Goal: Task Accomplishment & Management: Complete application form

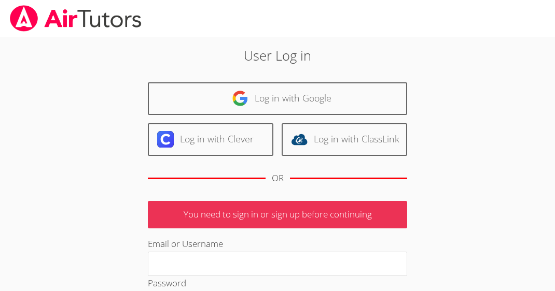
click at [113, 92] on div "User Log in Log in with Google Log in with Clever Log in with ClassLink OR You …" at bounding box center [277, 239] width 399 height 387
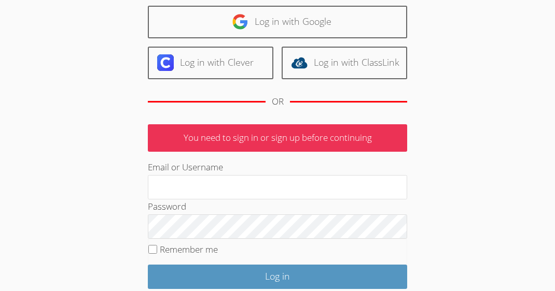
scroll to position [78, 0]
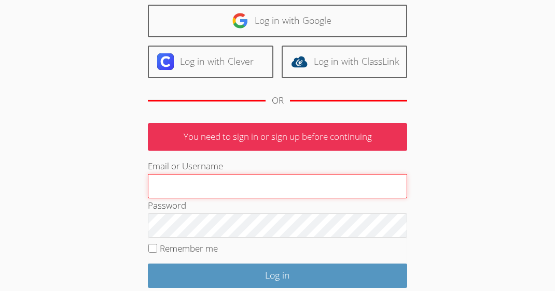
click at [228, 188] on input "Email or Username" at bounding box center [277, 186] width 259 height 25
type input "[PERSON_NAME][EMAIL_ADDRESS][DOMAIN_NAME]"
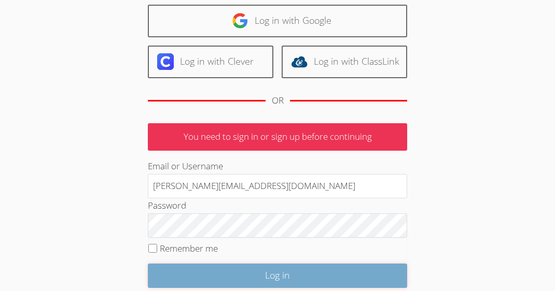
click at [230, 277] on input "Log in" at bounding box center [277, 276] width 259 height 24
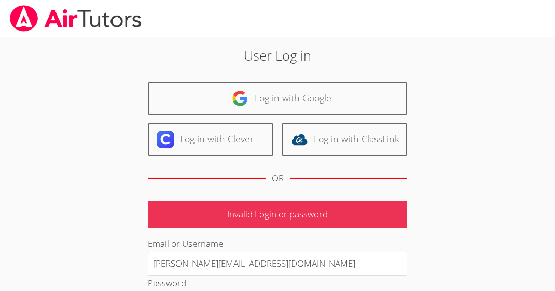
click at [443, 68] on div "User Log in Log in with Google Log in with Clever Log in with ClassLink OR Inva…" at bounding box center [277, 239] width 399 height 387
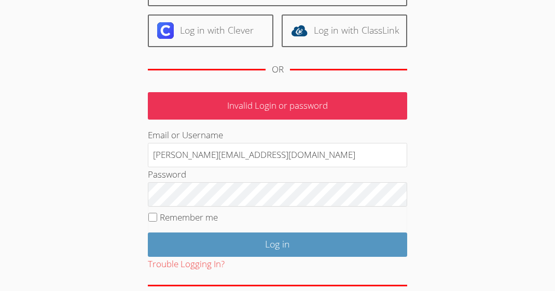
scroll to position [154, 0]
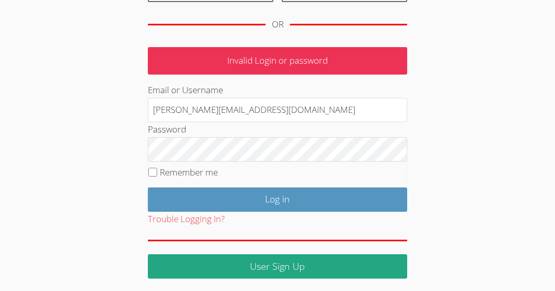
click at [240, 135] on div "Password" at bounding box center [277, 141] width 259 height 39
click at [162, 172] on label "Remember me" at bounding box center [189, 172] width 58 height 12
click at [157, 172] on input "Remember me" at bounding box center [152, 172] width 9 height 9
checkbox input "true"
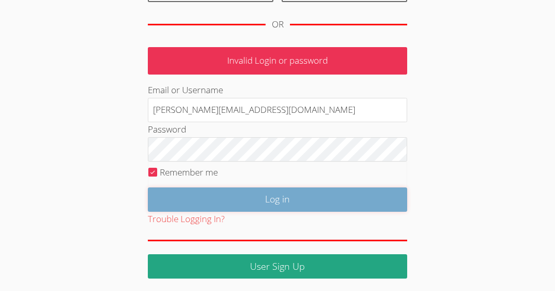
click at [203, 201] on input "Log in" at bounding box center [277, 200] width 259 height 24
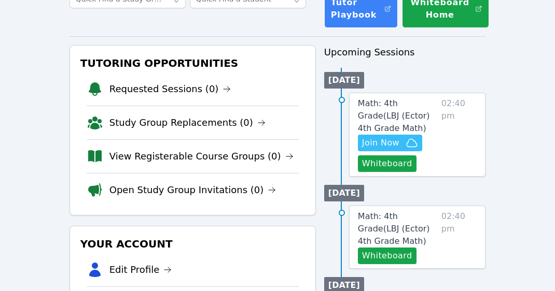
scroll to position [98, 0]
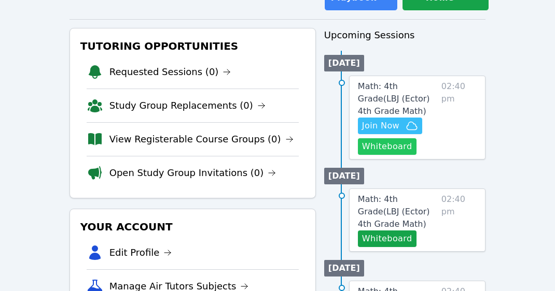
click at [396, 150] on button "Whiteboard" at bounding box center [387, 146] width 59 height 17
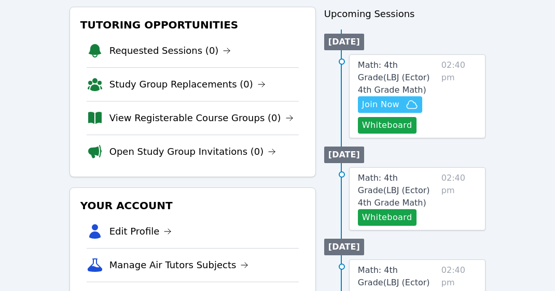
scroll to position [116, 0]
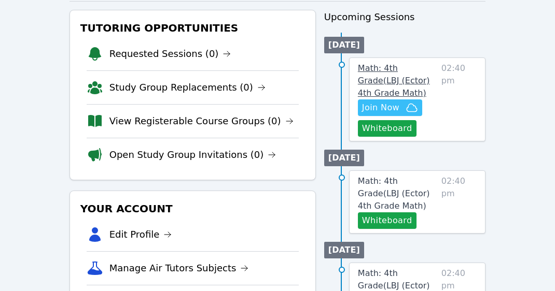
click at [395, 76] on span "Math: 4th Grade ( LBJ (Ector) 4th Grade Math )" at bounding box center [394, 80] width 72 height 35
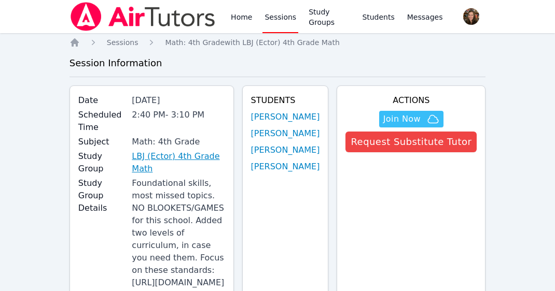
click at [181, 153] on link "LBJ (Ector) 4th Grade Math" at bounding box center [178, 162] width 93 height 25
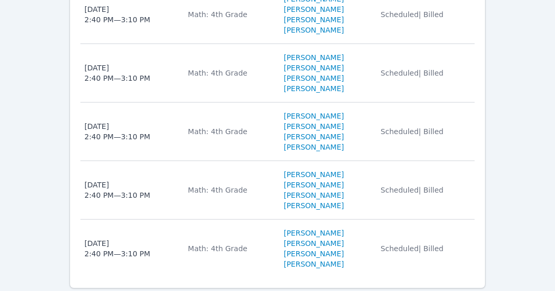
scroll to position [1533, 0]
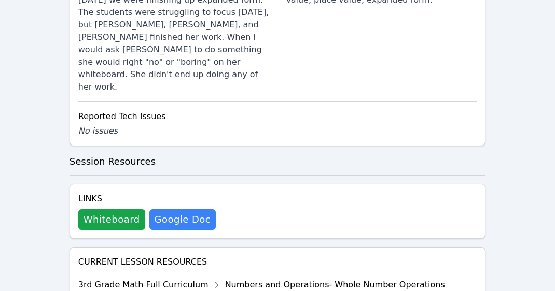
scroll to position [698, 0]
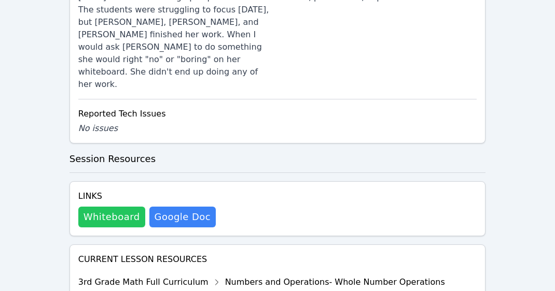
click at [115, 207] on button "Whiteboard" at bounding box center [111, 217] width 67 height 21
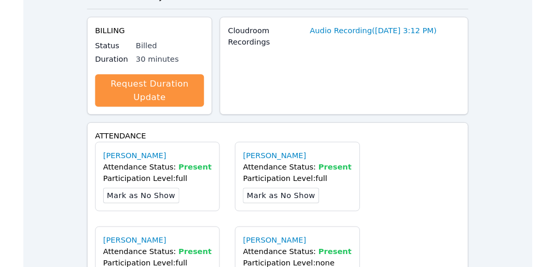
scroll to position [0, 0]
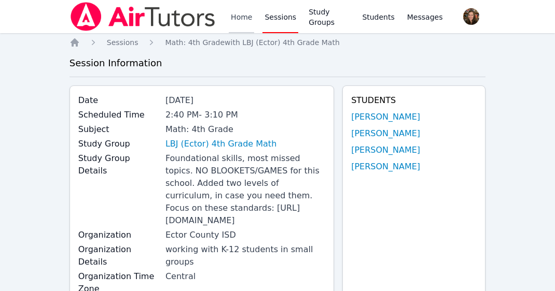
click at [241, 21] on link "Home" at bounding box center [241, 16] width 25 height 33
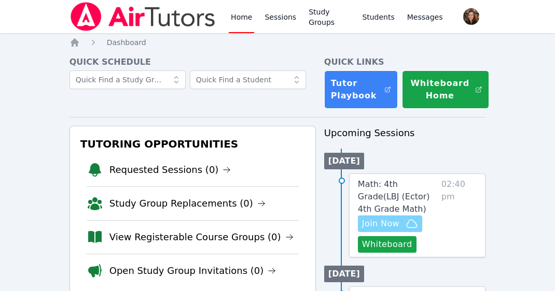
click at [396, 228] on span "Join Now" at bounding box center [380, 224] width 37 height 12
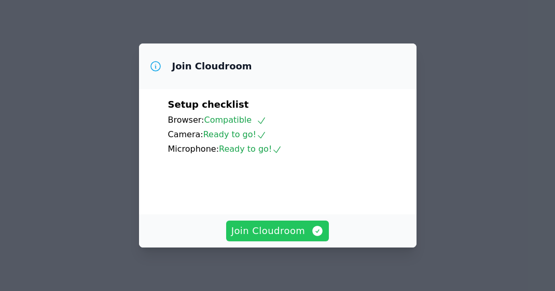
click at [259, 237] on span "Join Cloudroom" at bounding box center [277, 231] width 93 height 15
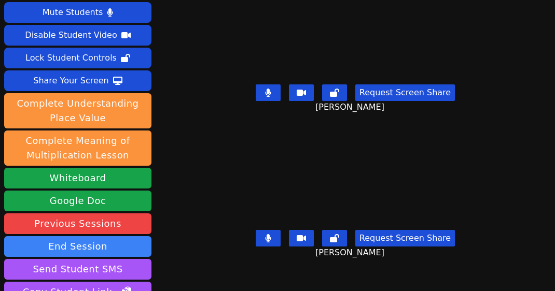
scroll to position [12, 0]
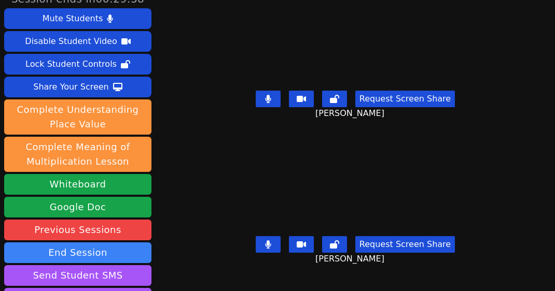
click at [275, 94] on button at bounding box center [268, 99] width 25 height 17
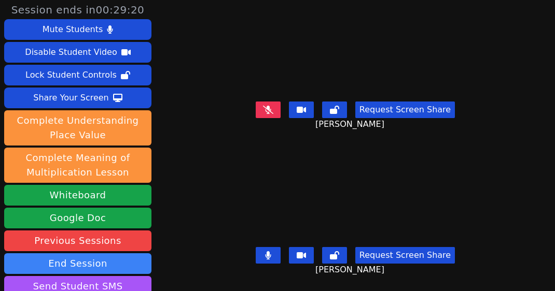
scroll to position [0, 0]
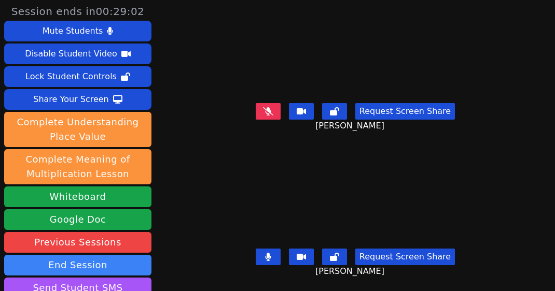
click at [271, 260] on icon at bounding box center [268, 257] width 6 height 8
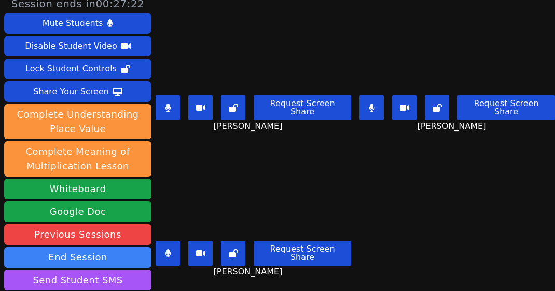
scroll to position [15, 0]
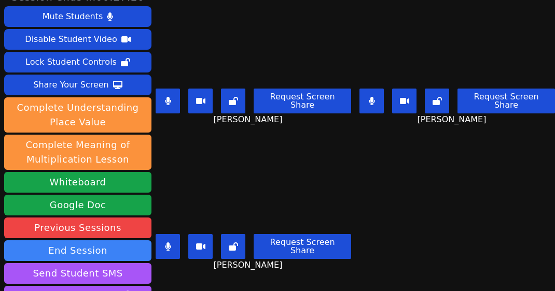
click at [175, 240] on button at bounding box center [168, 246] width 24 height 25
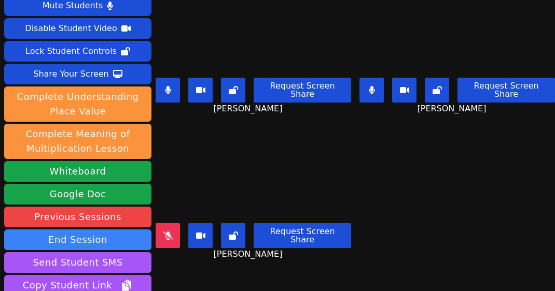
scroll to position [26, 0]
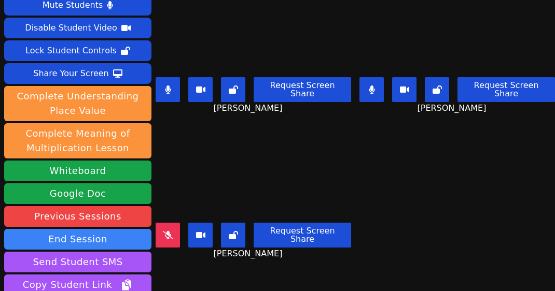
click at [174, 90] on button at bounding box center [168, 89] width 24 height 25
click at [378, 83] on button at bounding box center [371, 89] width 24 height 25
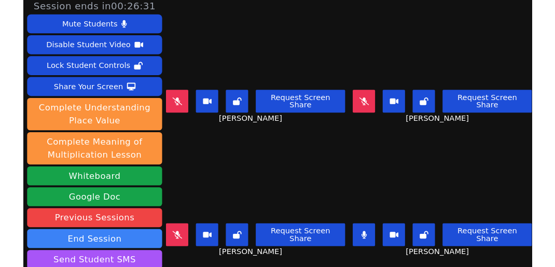
scroll to position [16, 0]
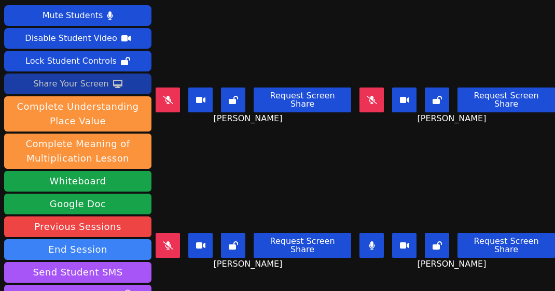
click at [126, 87] on button "Share Your Screen" at bounding box center [77, 84] width 147 height 21
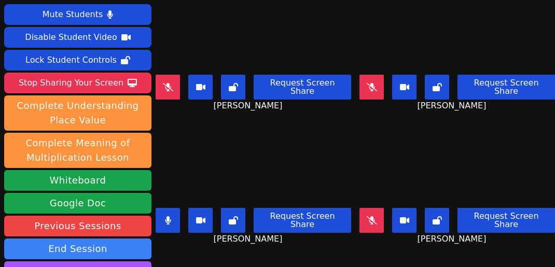
scroll to position [0, 0]
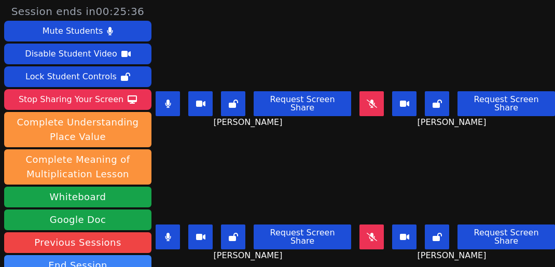
click at [163, 236] on button at bounding box center [168, 237] width 24 height 25
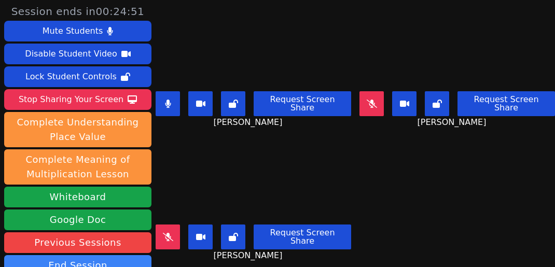
click at [174, 105] on button at bounding box center [168, 103] width 24 height 25
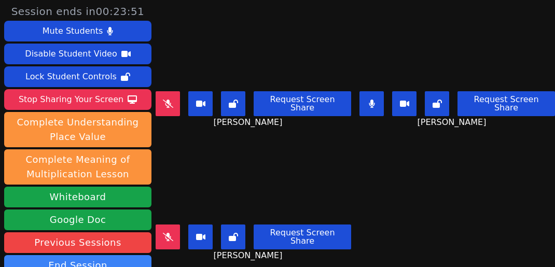
click at [371, 100] on icon at bounding box center [372, 104] width 6 height 8
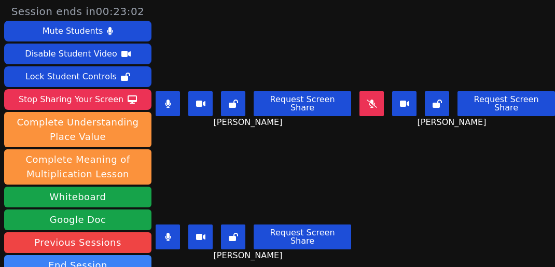
click at [171, 100] on icon at bounding box center [168, 104] width 6 height 8
click at [170, 100] on icon at bounding box center [168, 104] width 6 height 8
click at [177, 235] on button at bounding box center [168, 237] width 24 height 25
click at [171, 100] on icon at bounding box center [168, 104] width 6 height 8
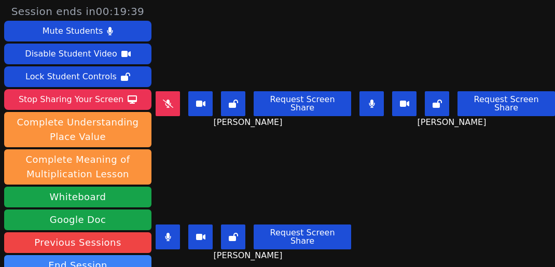
click at [370, 104] on button at bounding box center [371, 103] width 24 height 25
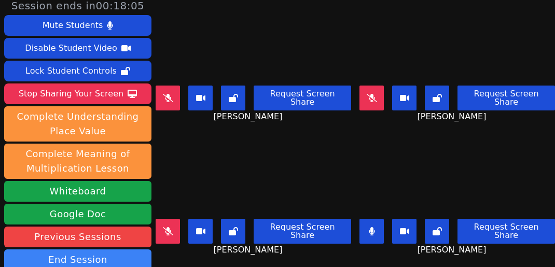
scroll to position [4, 0]
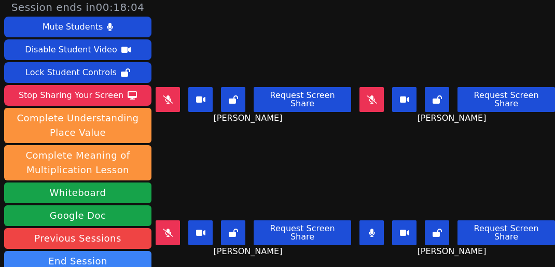
click at [376, 229] on button at bounding box center [371, 232] width 24 height 25
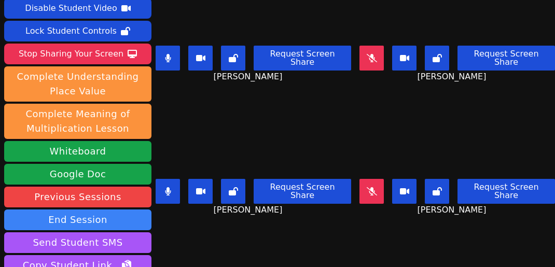
scroll to position [67, 0]
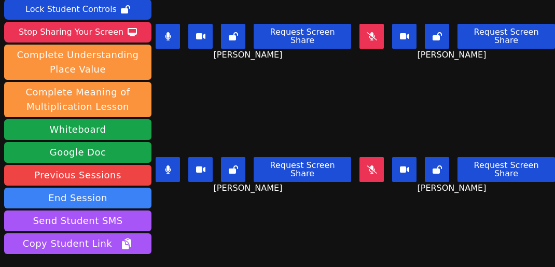
click at [163, 169] on button at bounding box center [168, 169] width 24 height 25
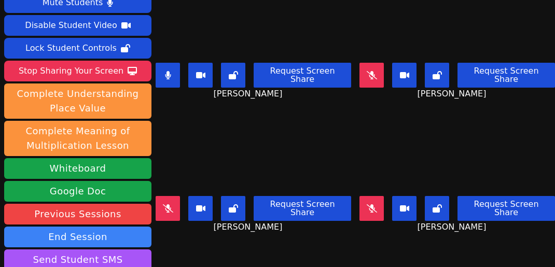
scroll to position [18, 0]
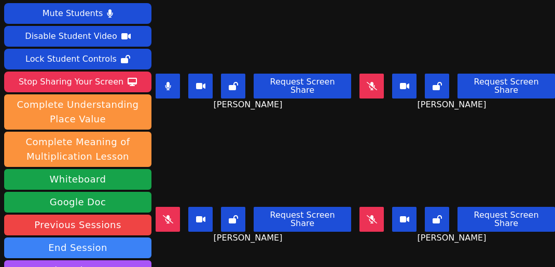
click at [171, 82] on icon at bounding box center [168, 86] width 6 height 8
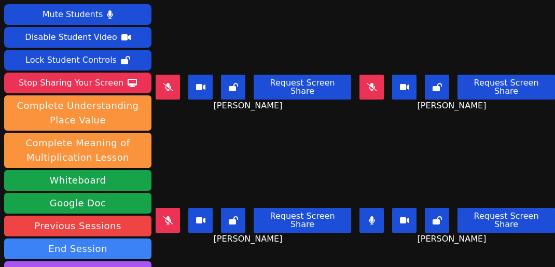
scroll to position [0, 0]
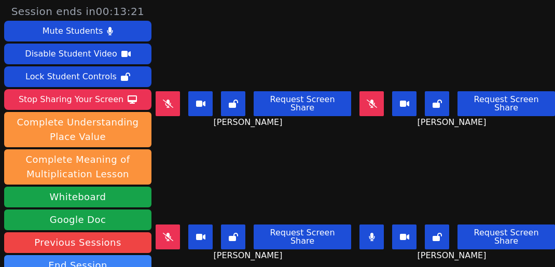
click at [373, 233] on icon at bounding box center [372, 237] width 6 height 8
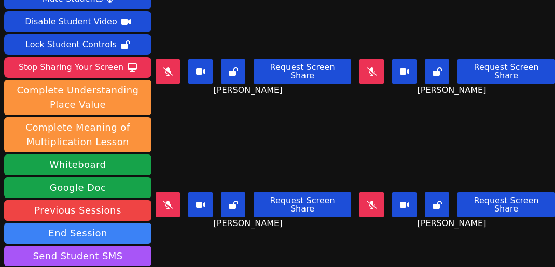
scroll to position [35, 0]
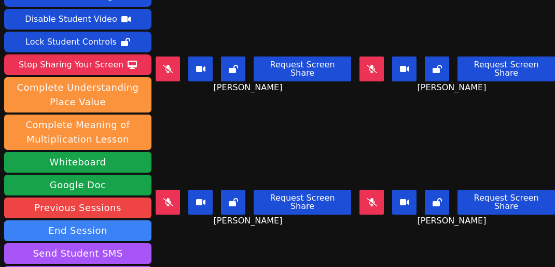
click at [380, 202] on button at bounding box center [371, 202] width 24 height 25
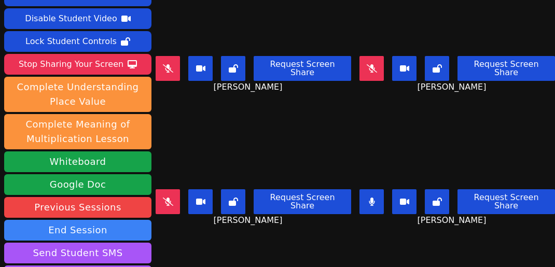
scroll to position [36, 0]
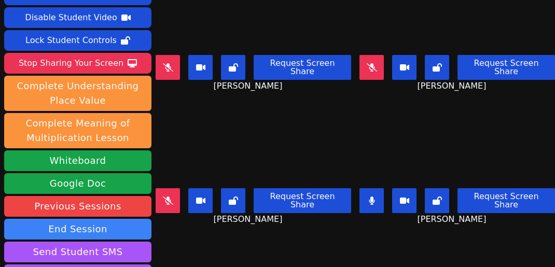
click at [375, 200] on icon at bounding box center [372, 201] width 6 height 8
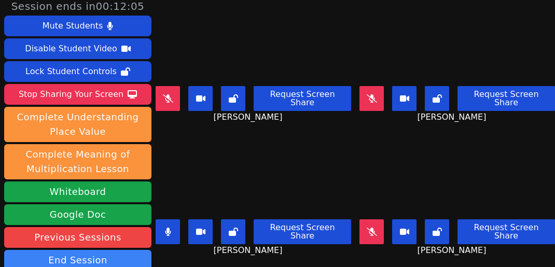
scroll to position [4, 0]
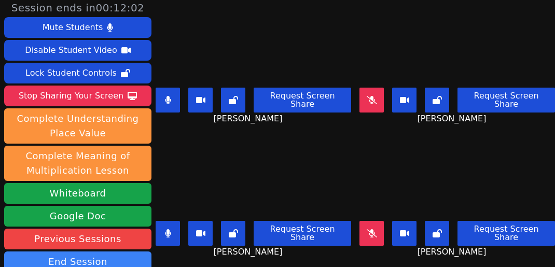
click at [176, 101] on button at bounding box center [168, 100] width 24 height 25
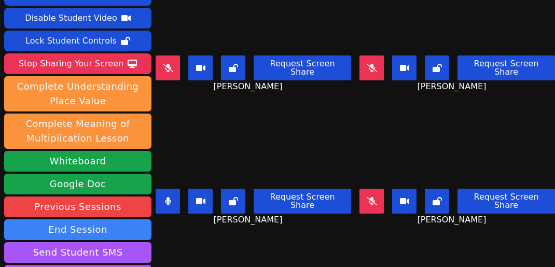
scroll to position [36, 0]
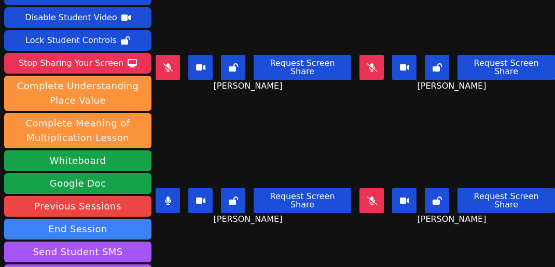
click at [171, 203] on button at bounding box center [168, 200] width 24 height 25
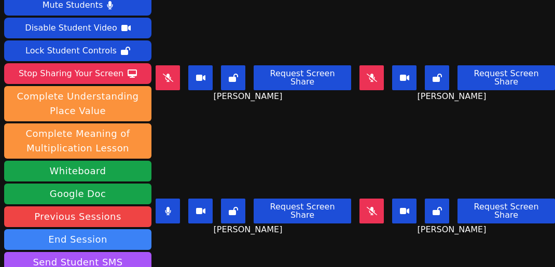
scroll to position [21, 0]
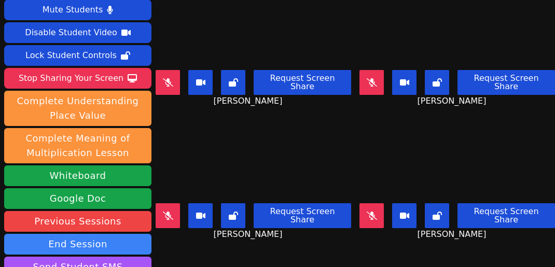
click at [173, 213] on icon at bounding box center [168, 216] width 10 height 8
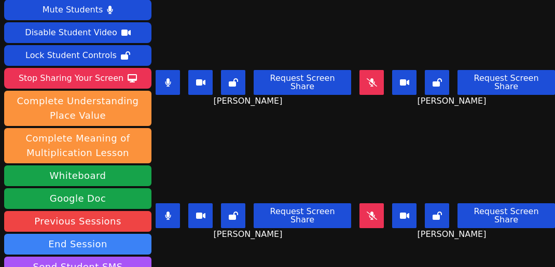
click at [175, 213] on button at bounding box center [168, 215] width 24 height 25
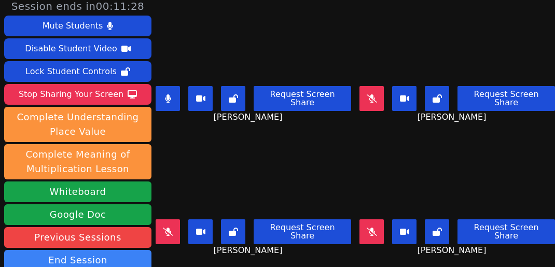
scroll to position [0, 0]
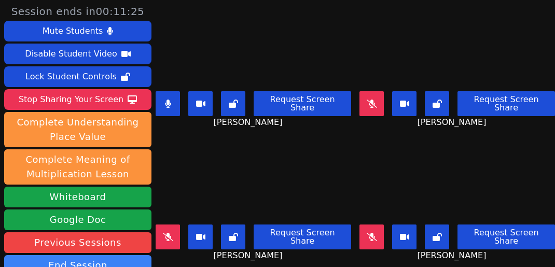
click at [171, 102] on icon at bounding box center [168, 104] width 6 height 8
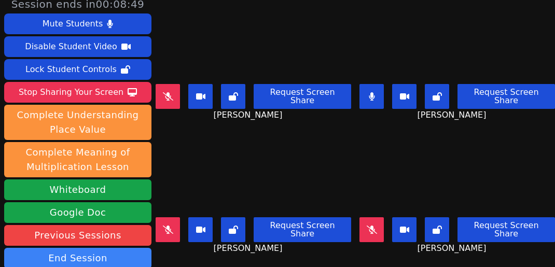
scroll to position [7, 0]
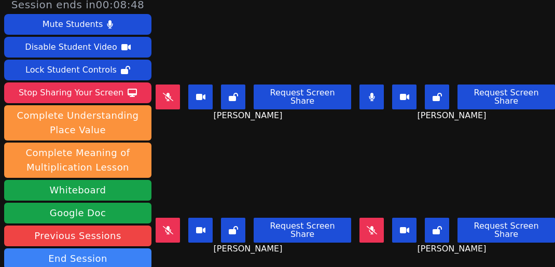
click at [369, 92] on button at bounding box center [371, 97] width 24 height 25
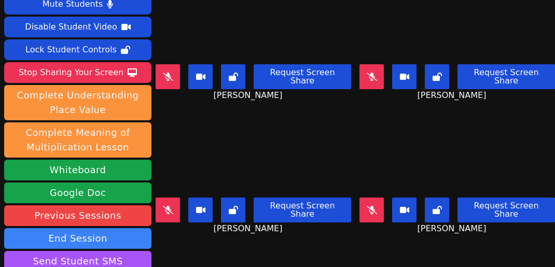
scroll to position [22, 0]
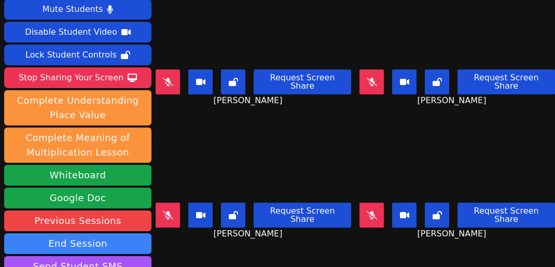
click at [420, 155] on video at bounding box center [457, 158] width 145 height 82
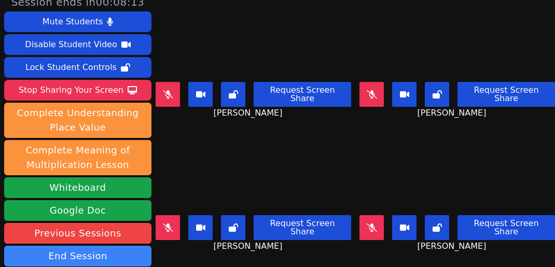
scroll to position [4, 0]
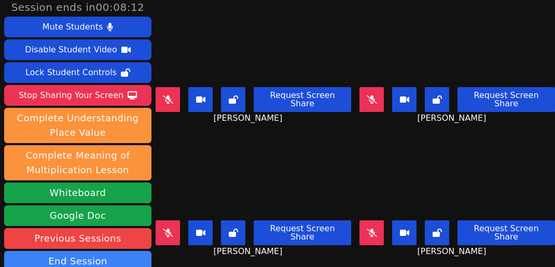
click at [367, 231] on icon at bounding box center [372, 233] width 10 height 8
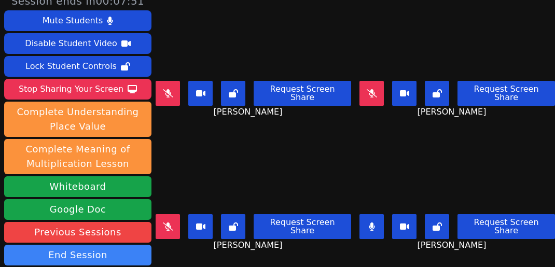
scroll to position [3, 0]
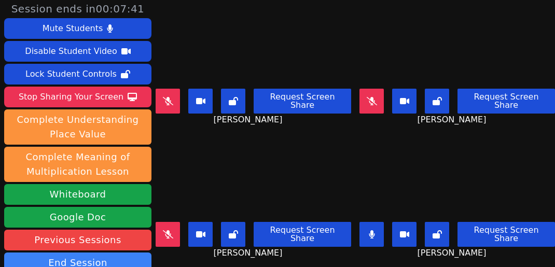
click at [375, 233] on button at bounding box center [371, 234] width 24 height 25
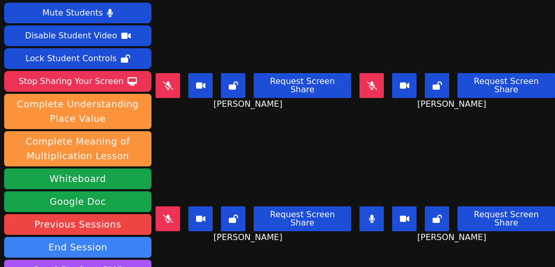
scroll to position [0, 0]
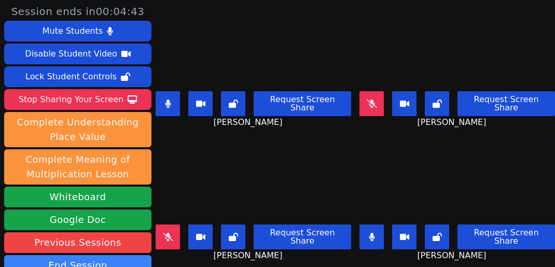
click at [175, 101] on button at bounding box center [168, 103] width 24 height 25
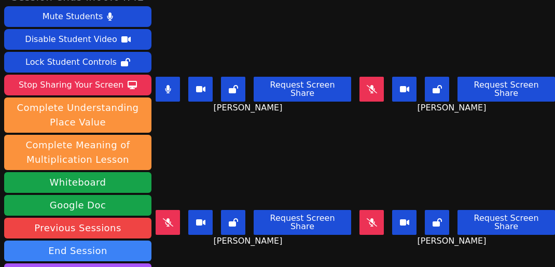
scroll to position [17, 0]
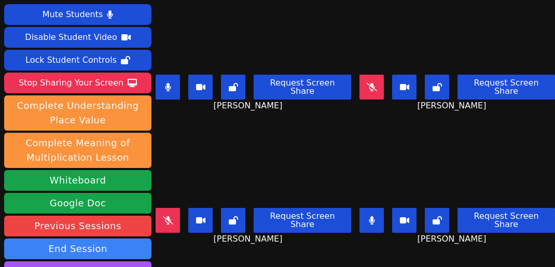
click at [171, 83] on icon at bounding box center [168, 87] width 6 height 8
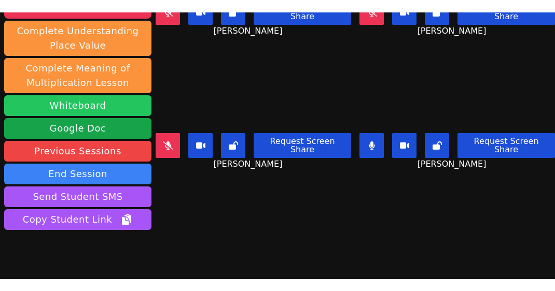
scroll to position [67, 0]
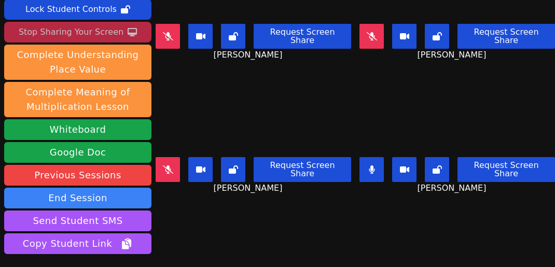
click at [88, 31] on div "Stop Sharing Your Screen" at bounding box center [71, 32] width 105 height 17
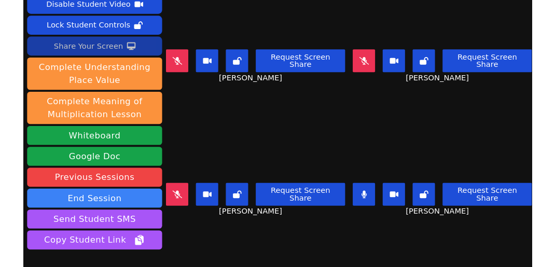
scroll to position [41, 0]
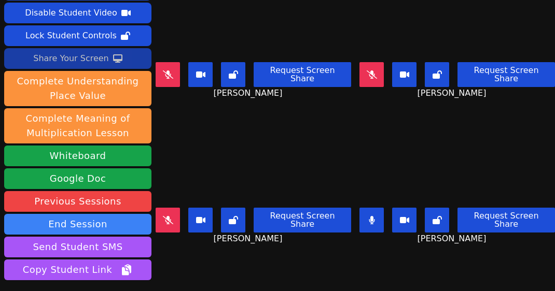
click at [88, 53] on div "Share Your Screen" at bounding box center [71, 58] width 76 height 17
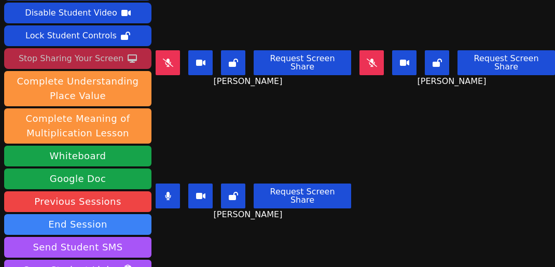
click at [170, 195] on icon at bounding box center [168, 196] width 6 height 8
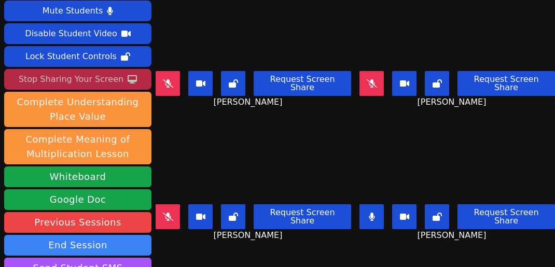
scroll to position [19, 0]
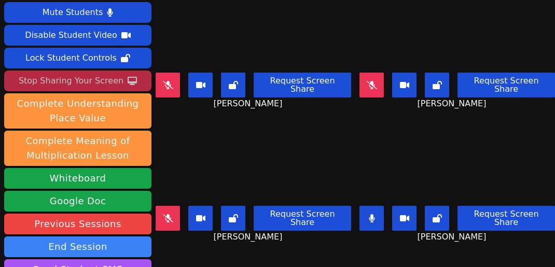
click at [173, 214] on icon at bounding box center [168, 218] width 10 height 8
click at [376, 216] on button at bounding box center [371, 218] width 24 height 25
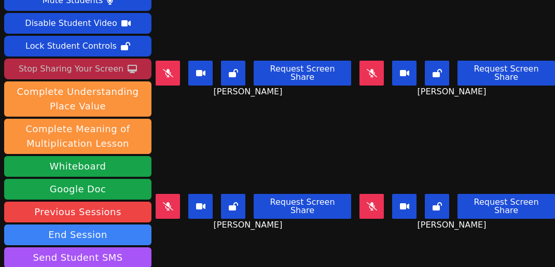
scroll to position [31, 0]
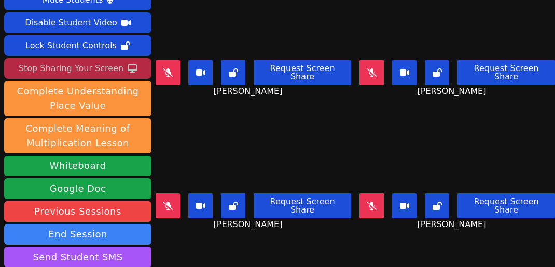
click at [243, 244] on div "Session ends in 00:01:43 Mute Students Disable Student Video Lock Student Contr…" at bounding box center [277, 133] width 555 height 267
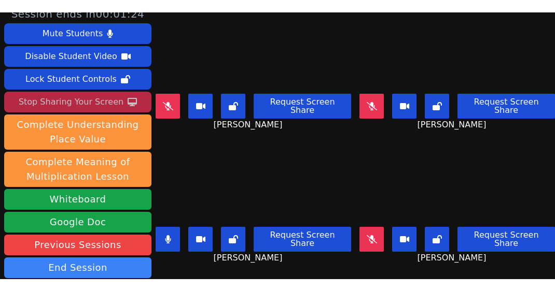
scroll to position [7, 0]
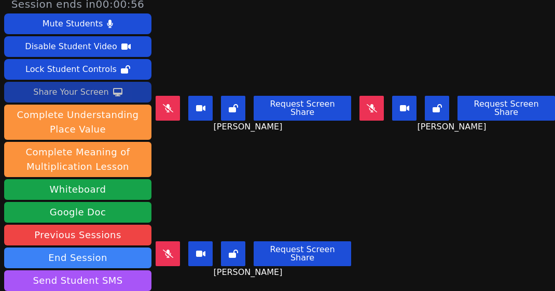
click at [366, 102] on button at bounding box center [371, 108] width 24 height 25
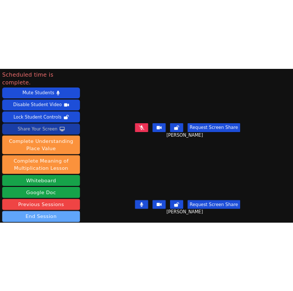
scroll to position [119, 0]
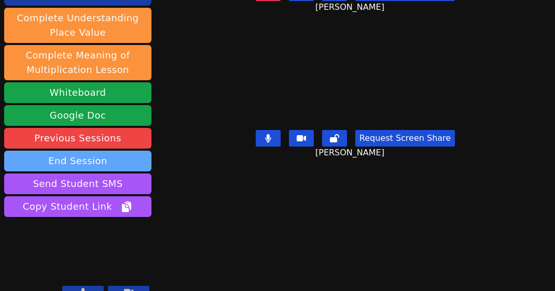
click at [89, 151] on button "End Session" at bounding box center [77, 161] width 147 height 21
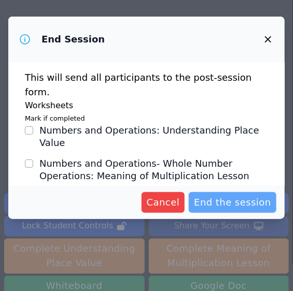
click at [247, 200] on span "End the session" at bounding box center [232, 202] width 77 height 15
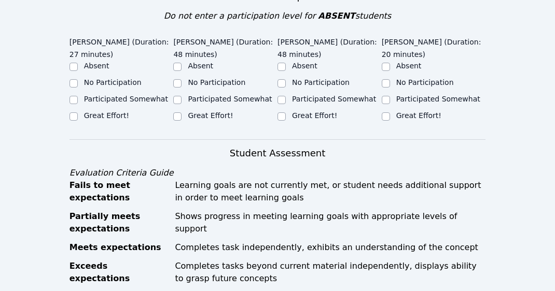
scroll to position [389, 0]
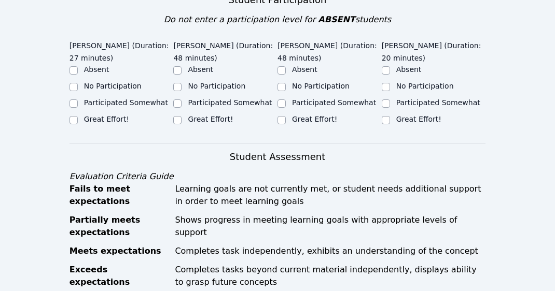
click at [119, 97] on div "Participated Somewhat" at bounding box center [126, 102] width 84 height 10
click at [116, 99] on label "Participated Somewhat" at bounding box center [126, 103] width 84 height 8
click at [78, 100] on input "Participated Somewhat" at bounding box center [73, 104] width 8 height 8
checkbox input "true"
click at [209, 114] on div "Great Effort!" at bounding box center [210, 119] width 45 height 10
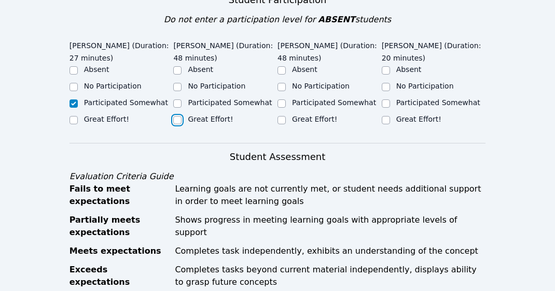
click at [176, 116] on input "Great Effort!" at bounding box center [177, 120] width 8 height 8
checkbox input "true"
click at [175, 100] on input "Participated Somewhat" at bounding box center [177, 104] width 8 height 8
checkbox input "true"
checkbox input "false"
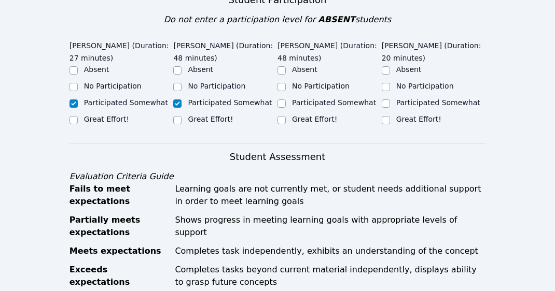
click at [287, 114] on div "Great Effort!" at bounding box center [329, 120] width 104 height 12
click at [282, 114] on div at bounding box center [281, 120] width 8 height 12
click at [281, 116] on input "Great Effort!" at bounding box center [281, 120] width 8 height 8
checkbox input "true"
click at [384, 100] on input "Participated Somewhat" at bounding box center [386, 104] width 8 height 8
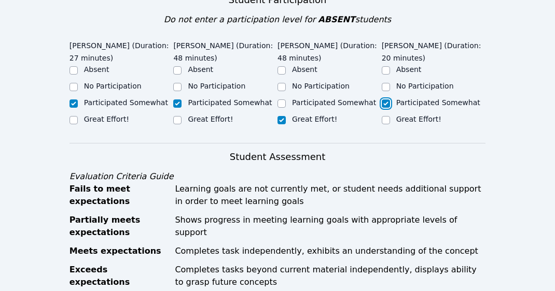
checkbox input "true"
click at [72, 116] on input "Great Effort!" at bounding box center [73, 120] width 8 height 8
checkbox input "true"
checkbox input "false"
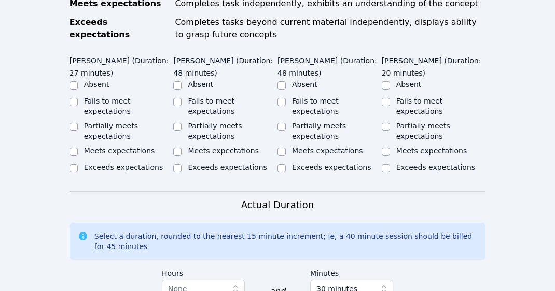
scroll to position [635, 0]
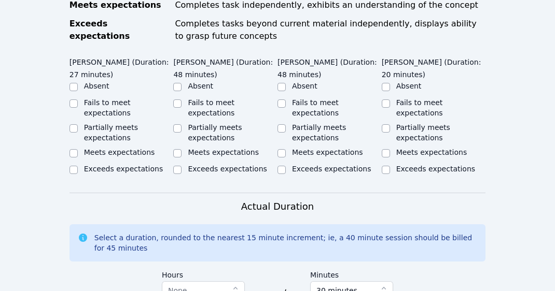
click at [87, 125] on label "Partially meets expectations" at bounding box center [111, 132] width 54 height 19
click at [78, 125] on input "Partially meets expectations" at bounding box center [73, 128] width 8 height 8
checkbox input "true"
click at [220, 123] on label "Partially meets expectations" at bounding box center [215, 132] width 54 height 19
click at [181, 124] on input "Partially meets expectations" at bounding box center [177, 128] width 8 height 8
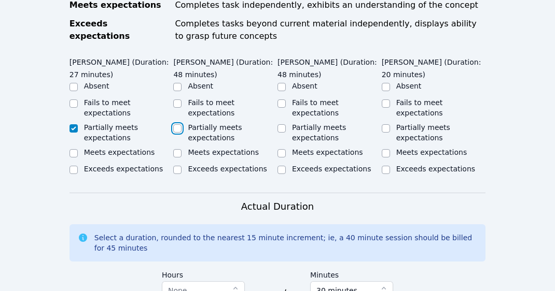
checkbox input "true"
click at [313, 148] on label "Meets expectations" at bounding box center [327, 152] width 71 height 8
click at [286, 149] on input "Meets expectations" at bounding box center [281, 153] width 8 height 8
checkbox input "true"
click at [430, 99] on label "Fails to meet expectations" at bounding box center [419, 108] width 47 height 19
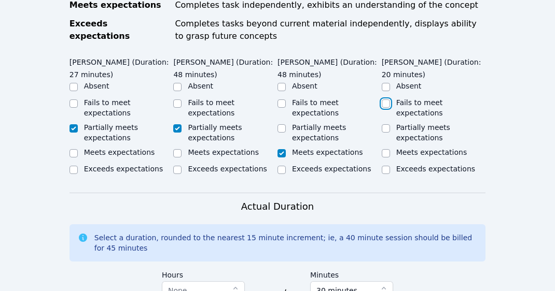
click at [390, 100] on input "Fails to meet expectations" at bounding box center [386, 104] width 8 height 8
checkbox input "true"
click at [421, 123] on label "Partially meets expectations" at bounding box center [423, 132] width 54 height 19
click at [390, 124] on input "Partially meets expectations" at bounding box center [386, 128] width 8 height 8
checkbox input "true"
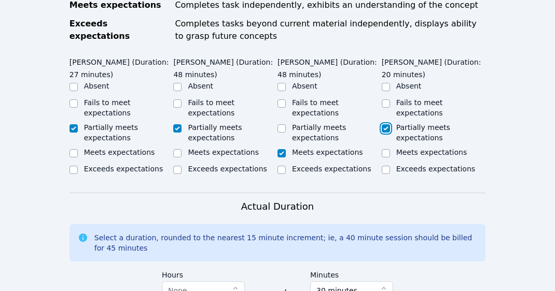
checkbox input "false"
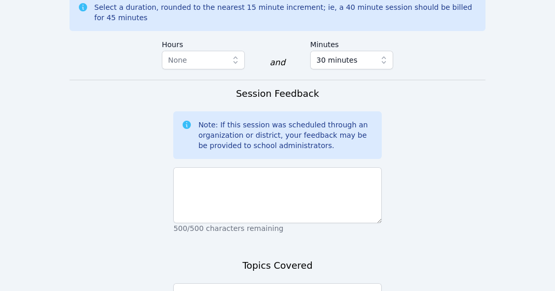
scroll to position [867, 0]
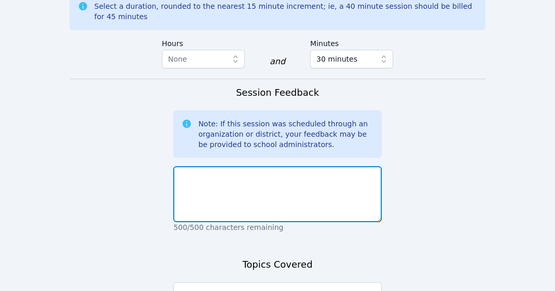
click at [263, 175] on textarea at bounding box center [277, 194] width 208 height 56
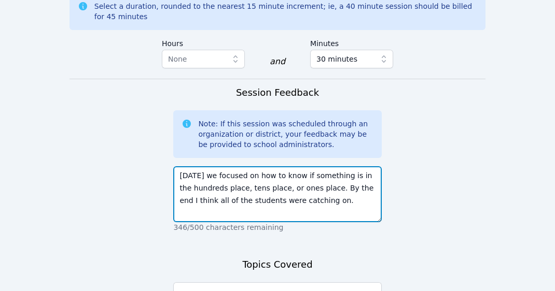
type textarea "Today we focused on how to know if something is in the hundreds place, tens pla…"
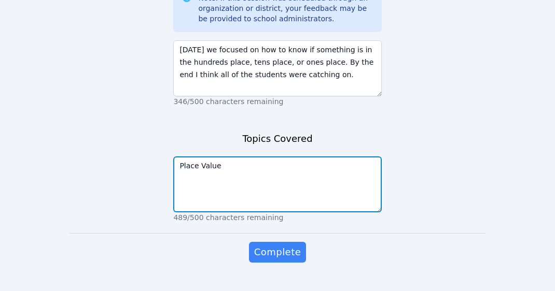
scroll to position [992, 0]
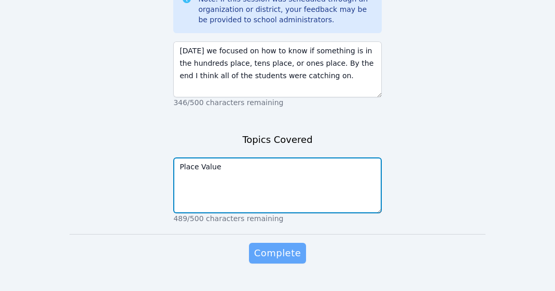
type textarea "Place Value"
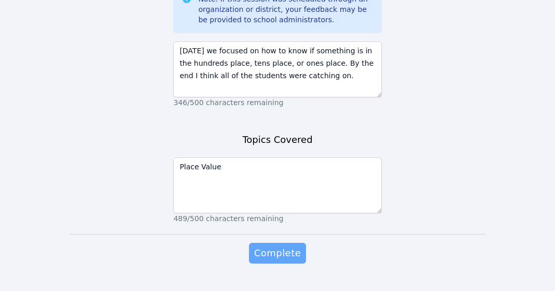
click at [283, 246] on span "Complete" at bounding box center [277, 253] width 47 height 15
